Goal: Task Accomplishment & Management: Use online tool/utility

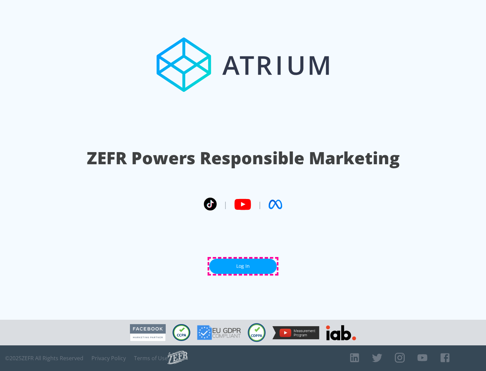
click at [243, 266] on link "Log In" at bounding box center [242, 266] width 67 height 15
